Goal: Find contact information: Find contact information

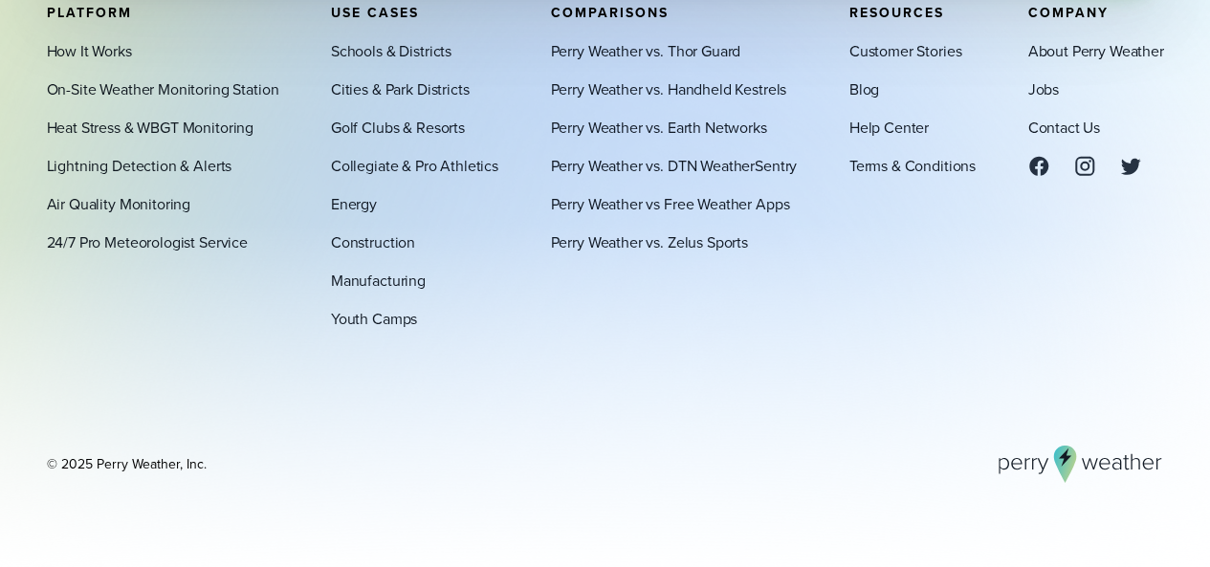
scroll to position [6486, 0]
click at [741, 131] on link "Perry Weather vs. Earth Networks" at bounding box center [658, 127] width 216 height 23
click at [220, 93] on link "On-Site Weather Monitoring Station" at bounding box center [163, 88] width 232 height 23
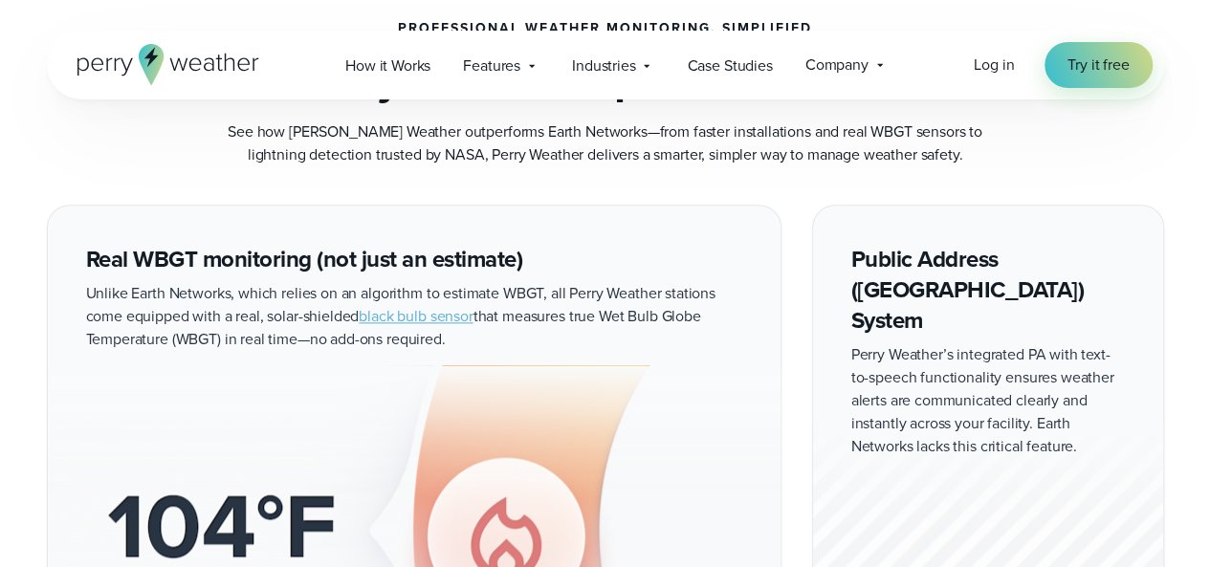
scroll to position [1038, 0]
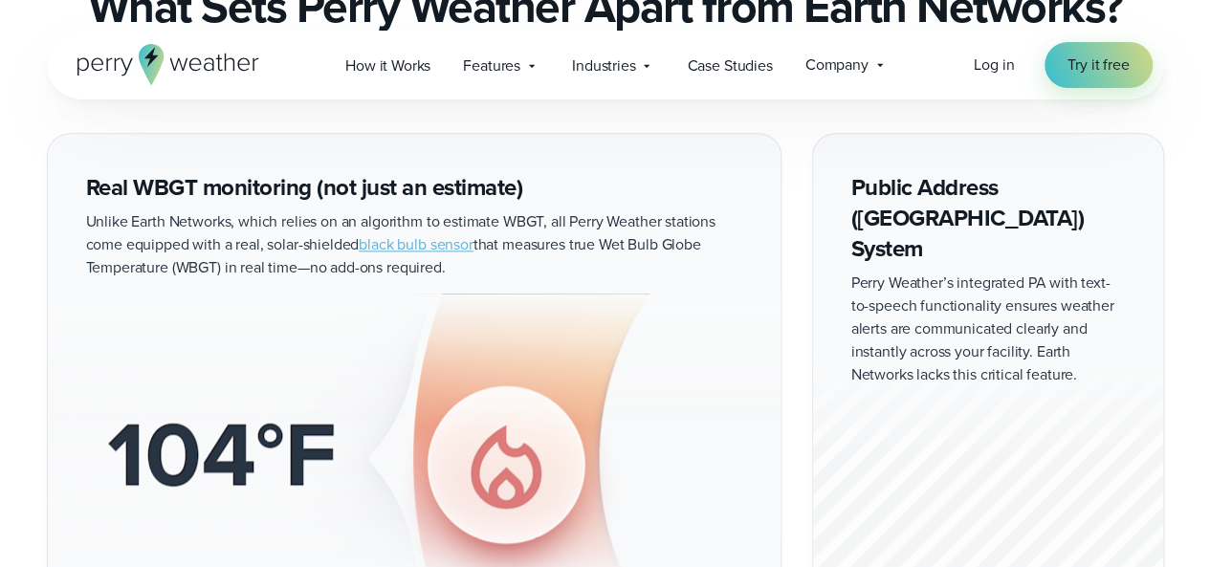
click at [983, 351] on div at bounding box center [988, 470] width 350 height 238
click at [989, 351] on div at bounding box center [988, 470] width 350 height 238
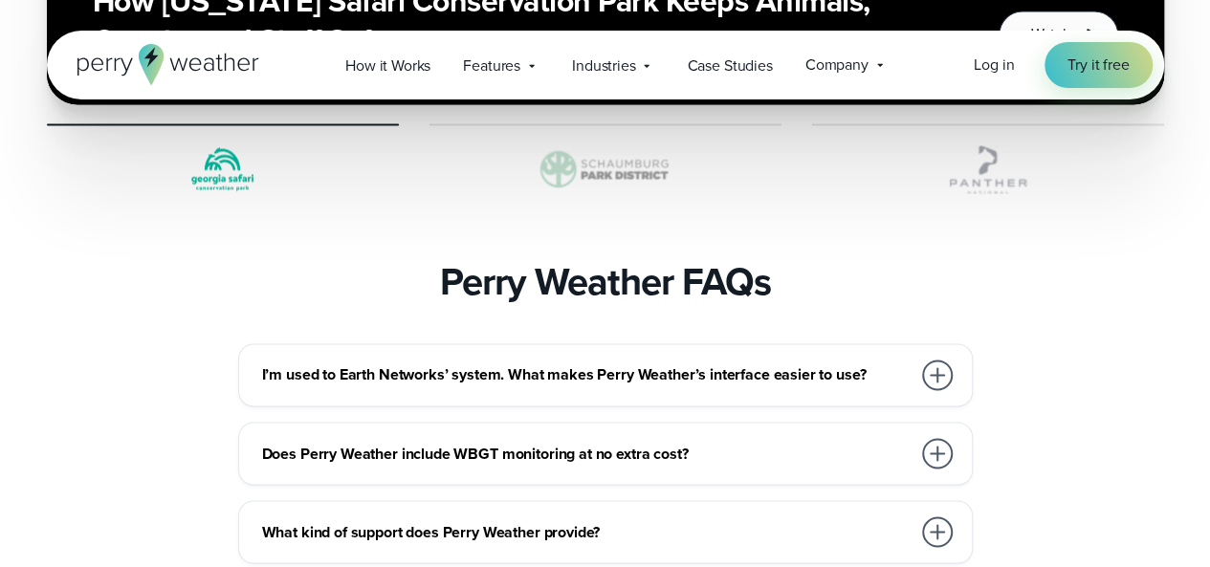
scroll to position [5101, 0]
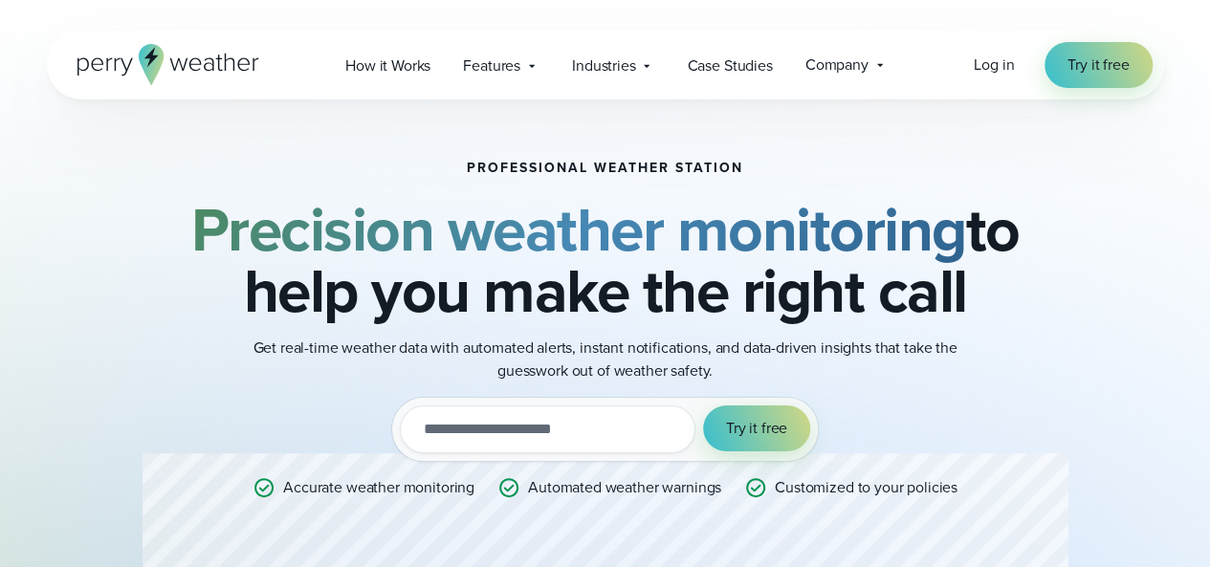
click at [895, 226] on strong "Precision weather monitoring" at bounding box center [578, 230] width 775 height 90
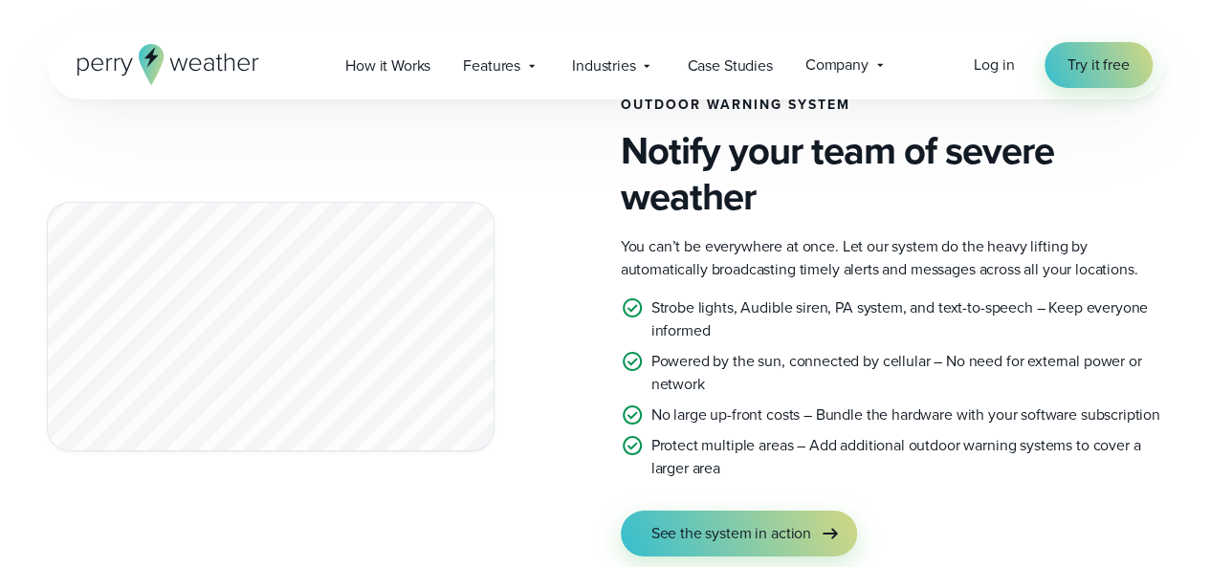
scroll to position [3443, 0]
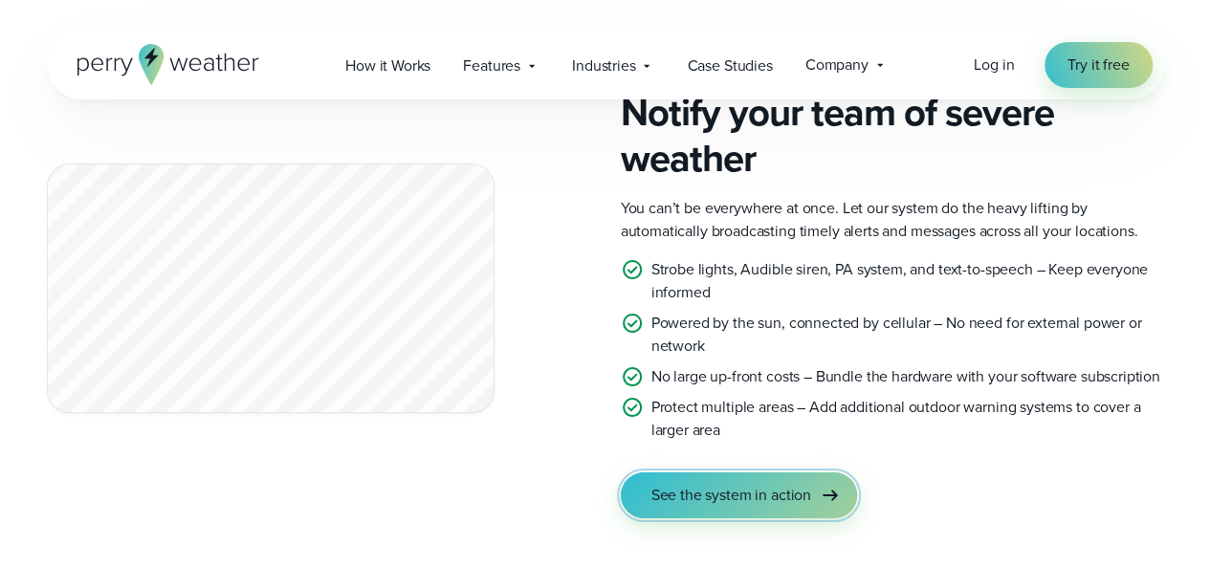
click at [763, 486] on span "See the system in action" at bounding box center [731, 495] width 160 height 23
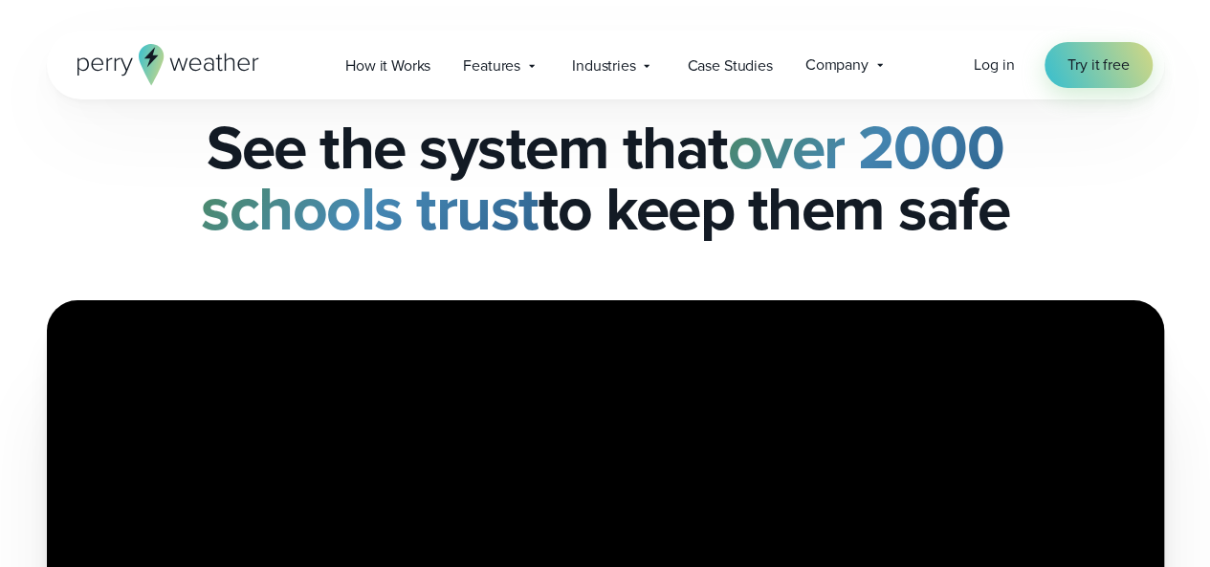
scroll to position [77, 0]
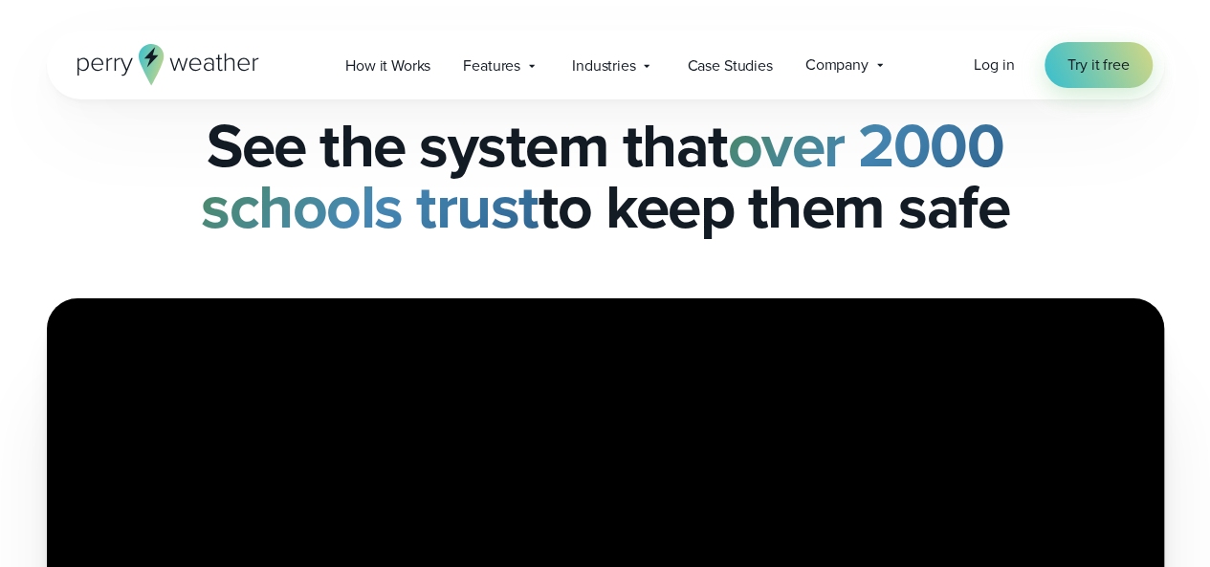
click at [853, 204] on h1 "See the system that over 2000 schools trust to keep them safe" at bounding box center [605, 176] width 1117 height 122
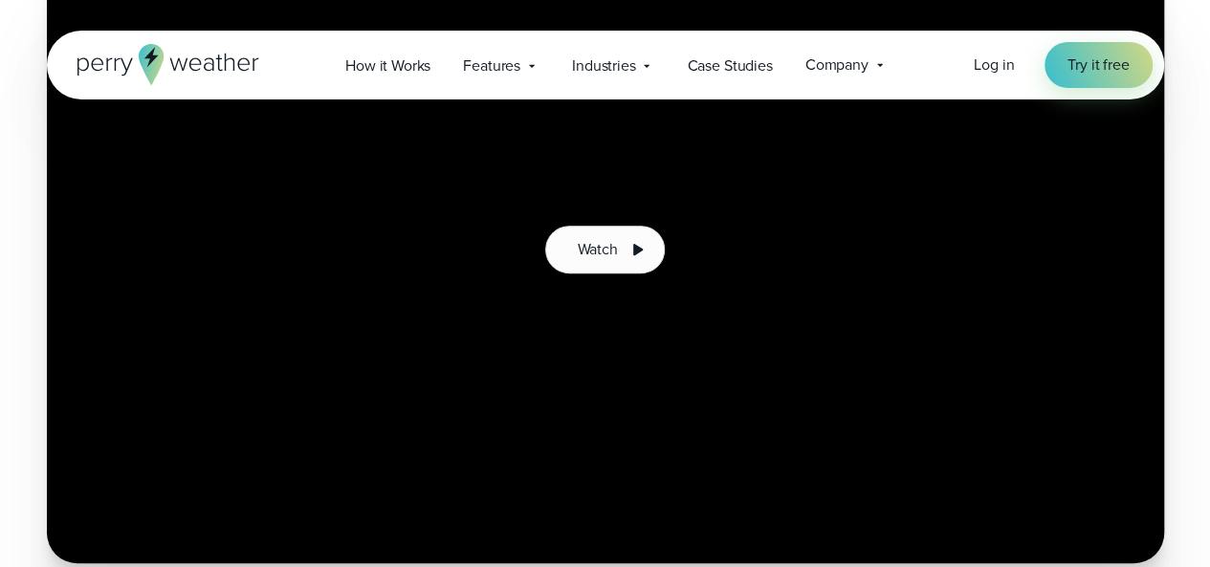
scroll to position [453, 0]
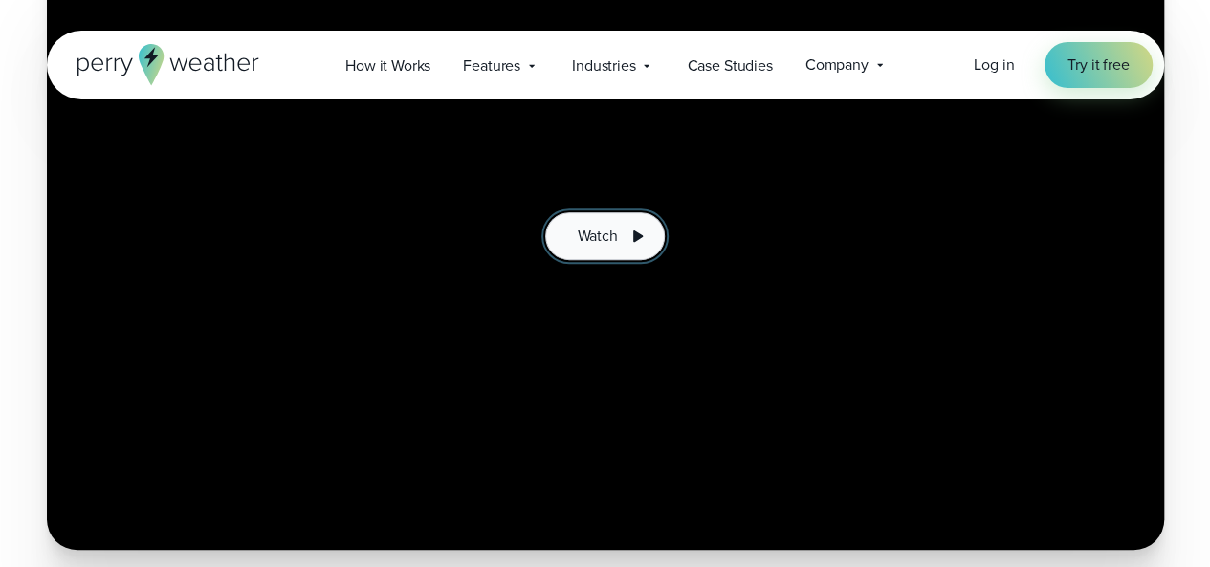
click at [627, 242] on icon at bounding box center [636, 236] width 23 height 23
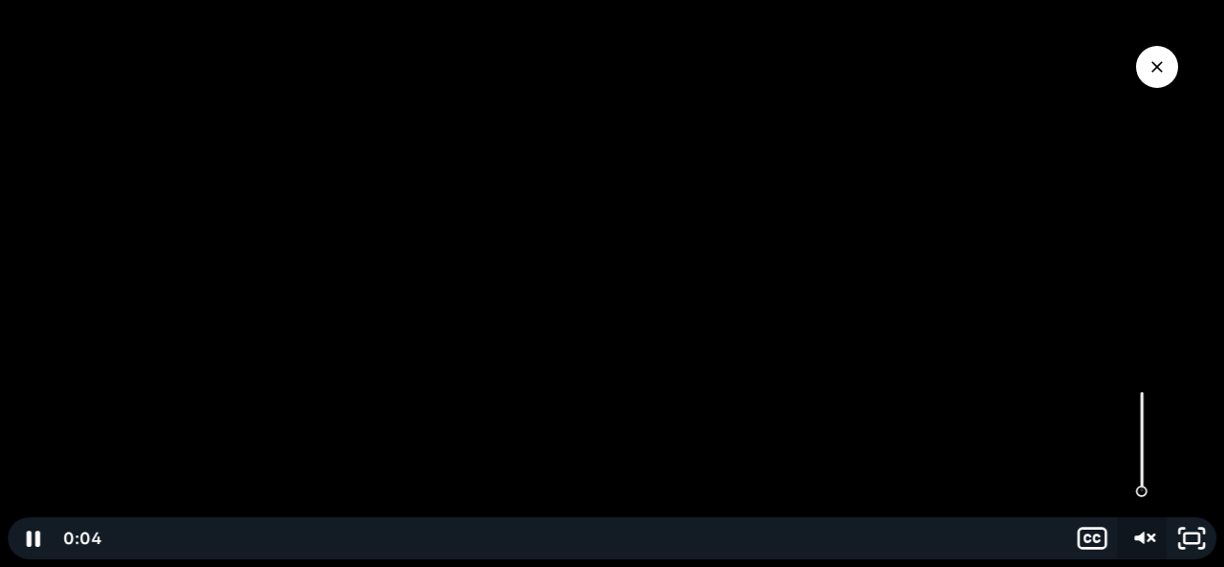
click at [1140, 540] on icon "Unmute" at bounding box center [1139, 538] width 10 height 12
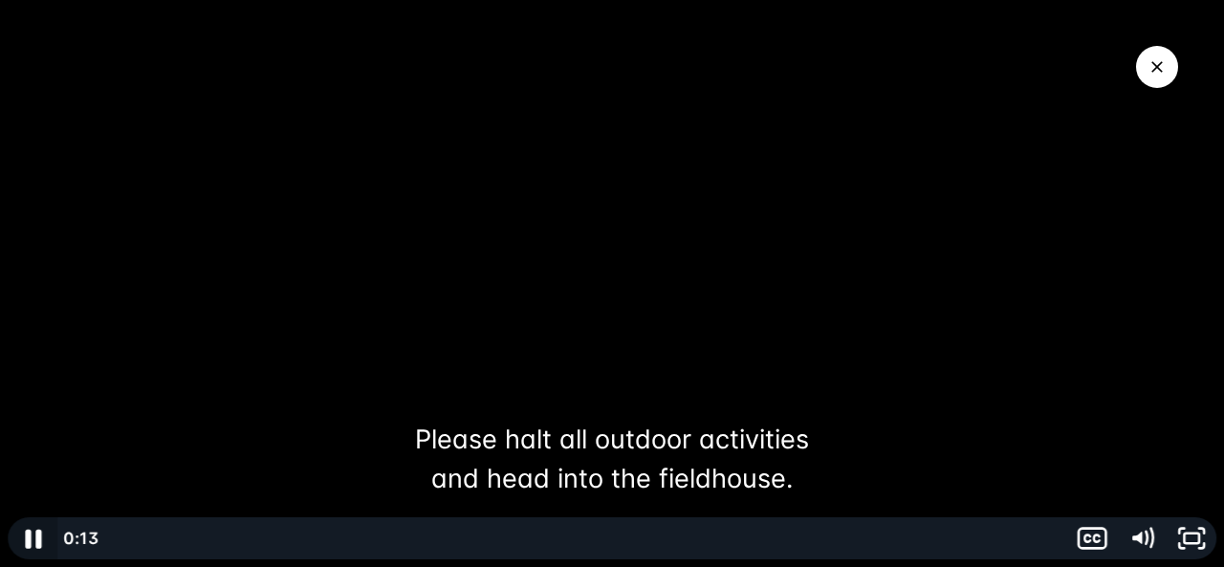
click at [36, 544] on icon "Pause" at bounding box center [33, 539] width 16 height 19
click at [36, 544] on icon "Play Video" at bounding box center [34, 539] width 59 height 51
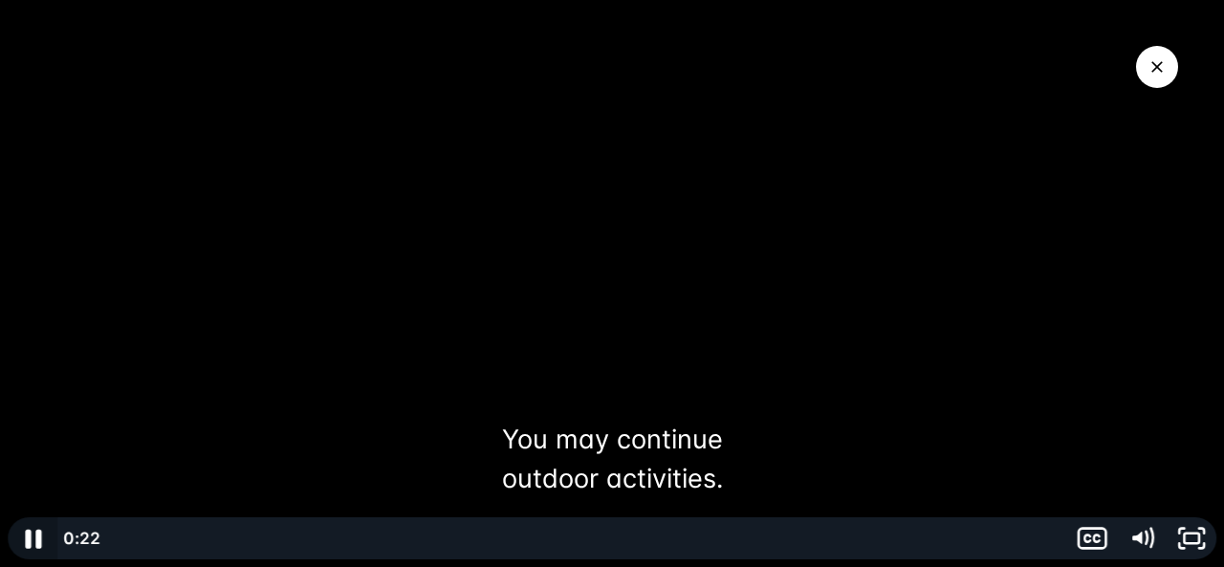
click at [36, 544] on icon "Pause" at bounding box center [33, 539] width 16 height 19
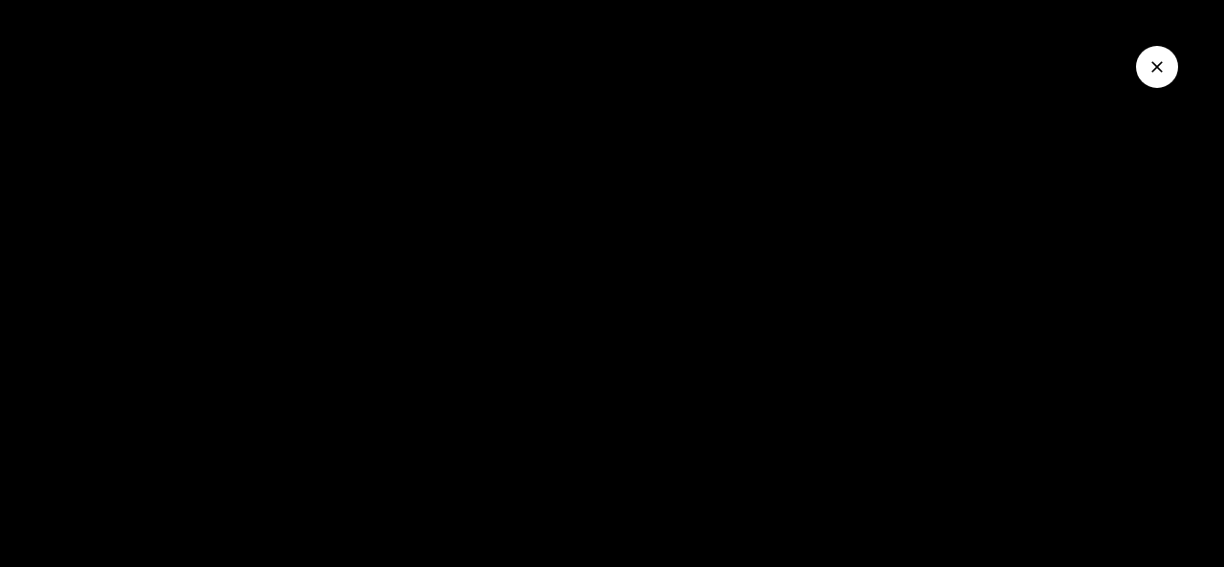
click at [1154, 76] on icon "Close Video" at bounding box center [1157, 66] width 19 height 19
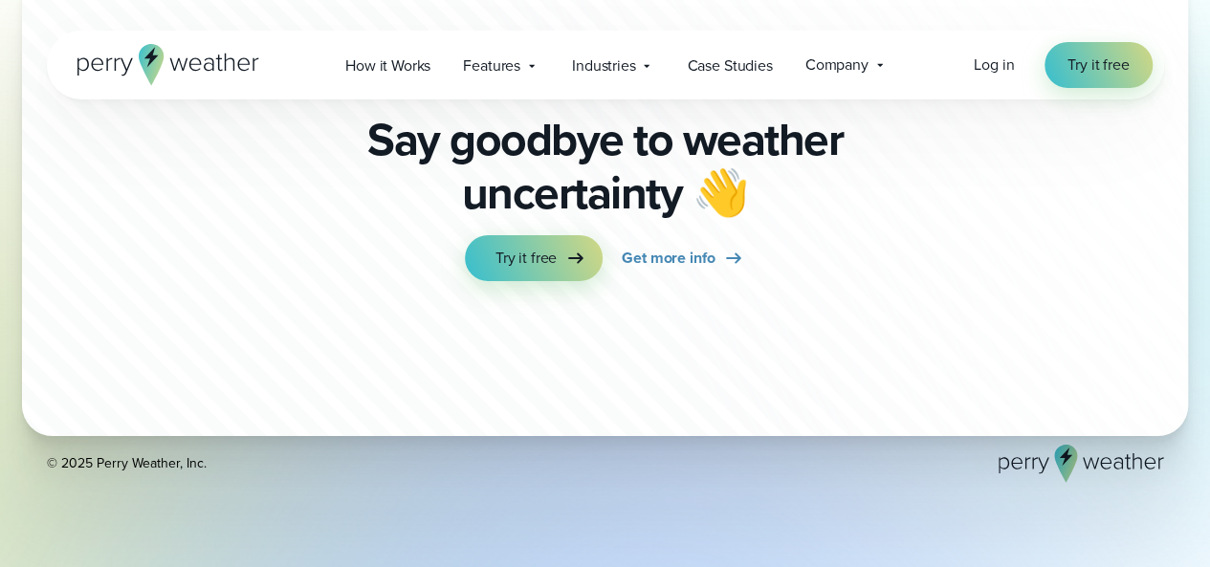
scroll to position [10755, 0]
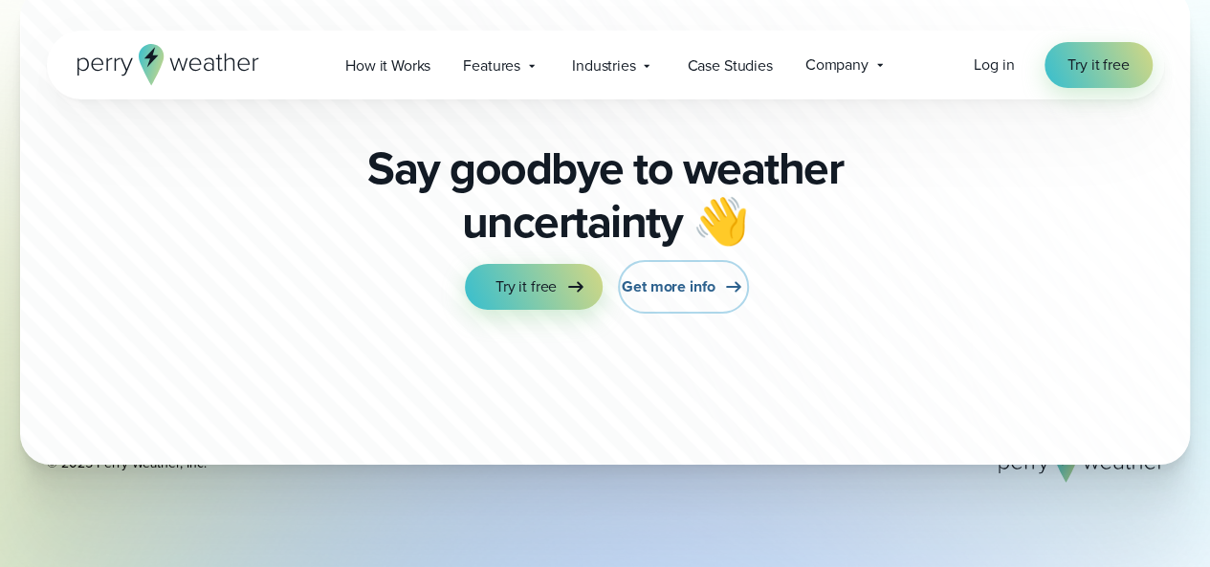
click at [722, 292] on icon at bounding box center [733, 286] width 23 height 23
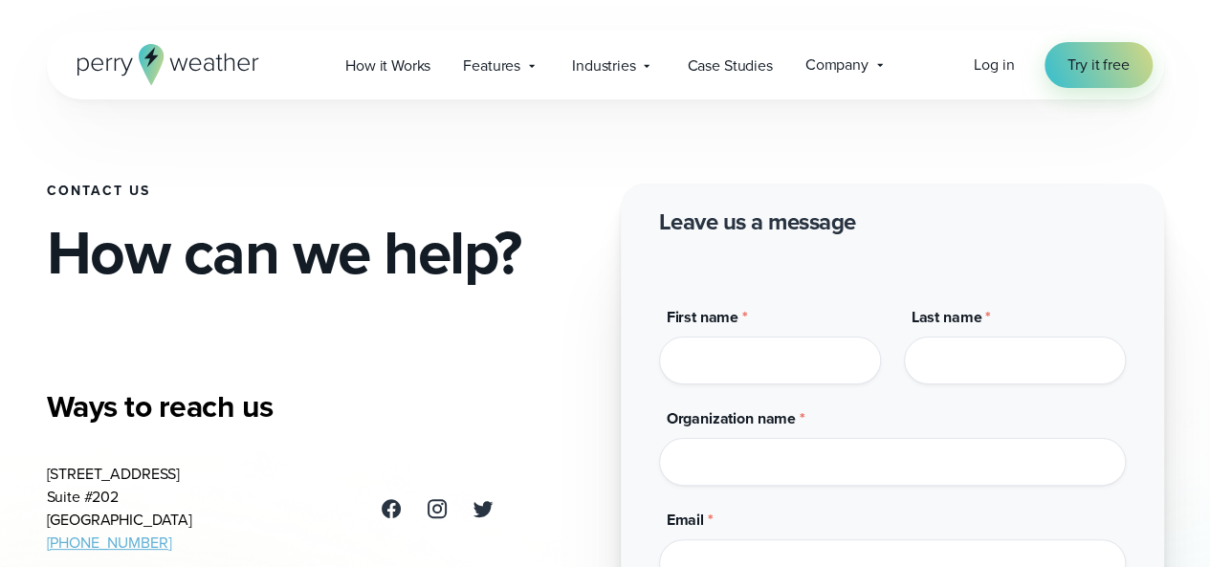
drag, startPoint x: 1202, startPoint y: 105, endPoint x: 1213, endPoint y: 158, distance: 53.6
click at [527, 62] on icon at bounding box center [531, 65] width 15 height 15
